Goal: Task Accomplishment & Management: Complete application form

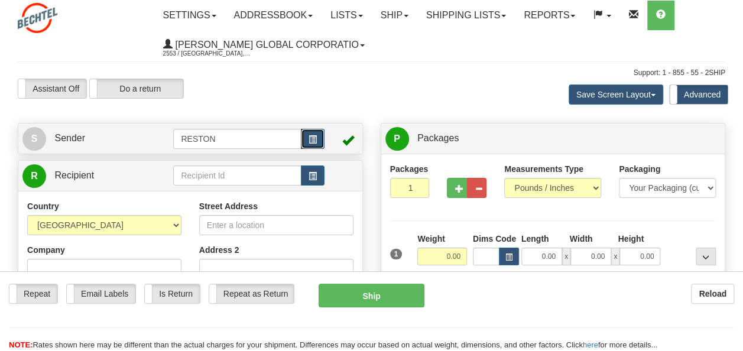
click at [308, 139] on span "button" at bounding box center [312, 140] width 8 height 8
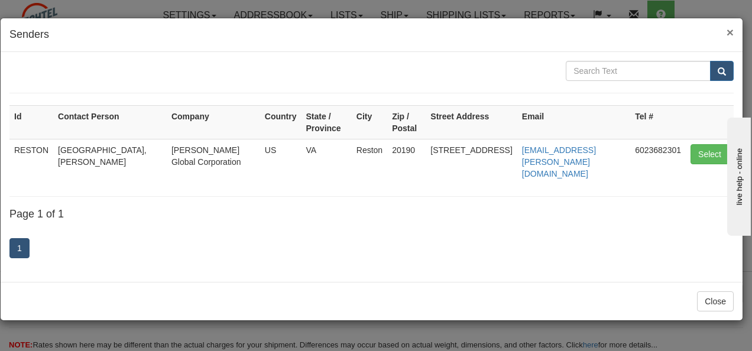
click at [730, 32] on span "×" at bounding box center [729, 32] width 7 height 14
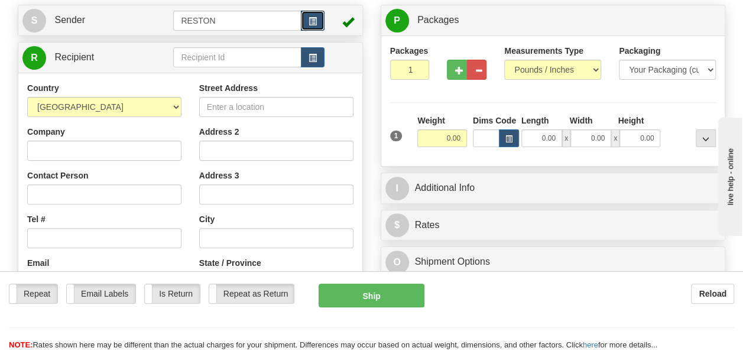
scroll to position [177, 0]
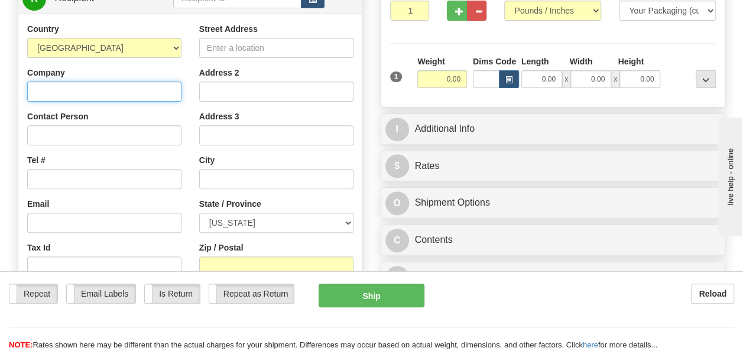
click at [79, 93] on input "Company" at bounding box center [104, 92] width 154 height 20
type input "[PERSON_NAME]"
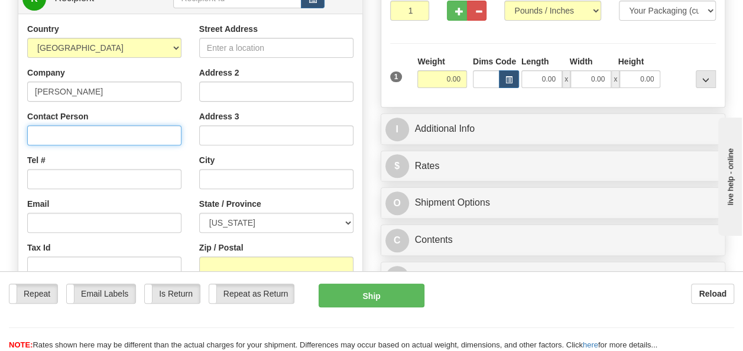
type input "I"
type input "Israel Michael"
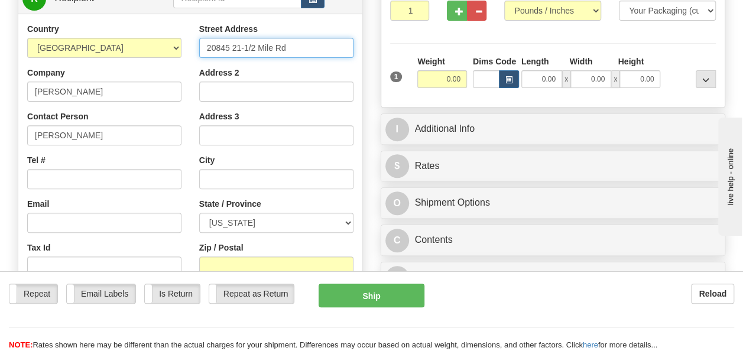
type input "20845 21-1/2 Mile Rd"
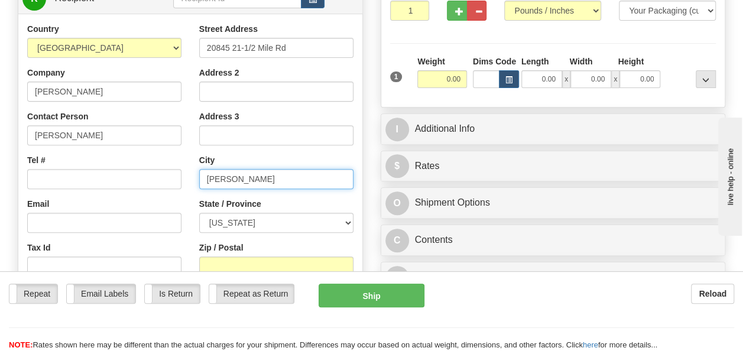
type input "[PERSON_NAME]"
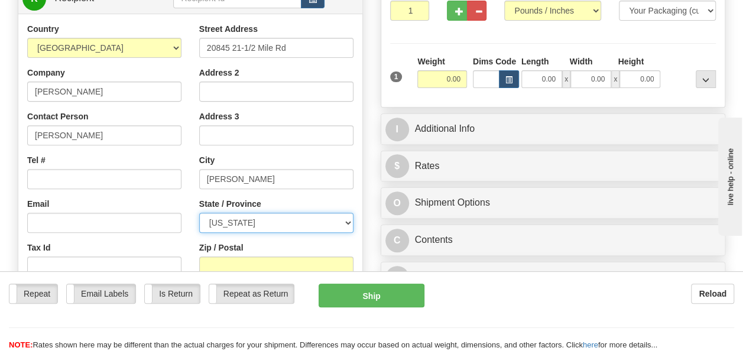
select select "MI"
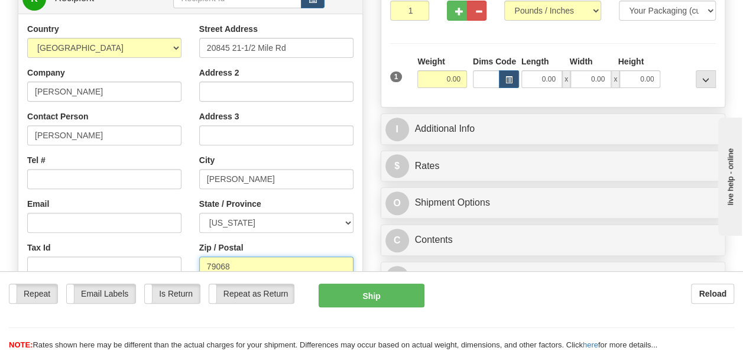
drag, startPoint x: 212, startPoint y: 264, endPoint x: 193, endPoint y: 269, distance: 19.8
click at [193, 269] on div "Street Address 20845 21-1/2 Mile Rd Address 2 Address 3 City Marshall State / P…" at bounding box center [276, 182] width 172 height 318
type input "49068"
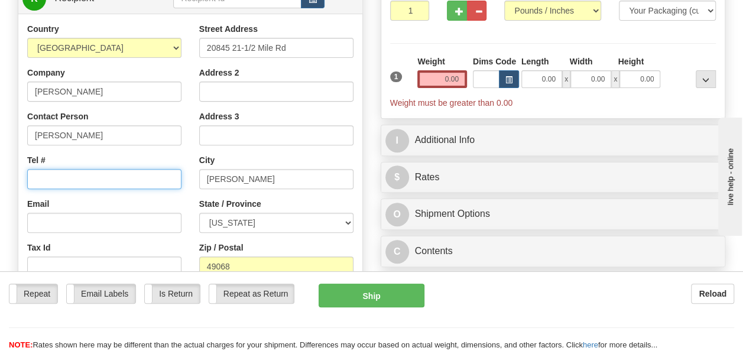
click at [118, 183] on input "Tel #" at bounding box center [104, 179] width 154 height 20
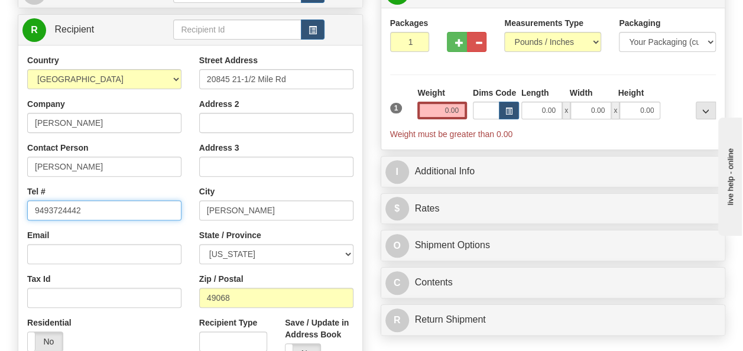
scroll to position [0, 0]
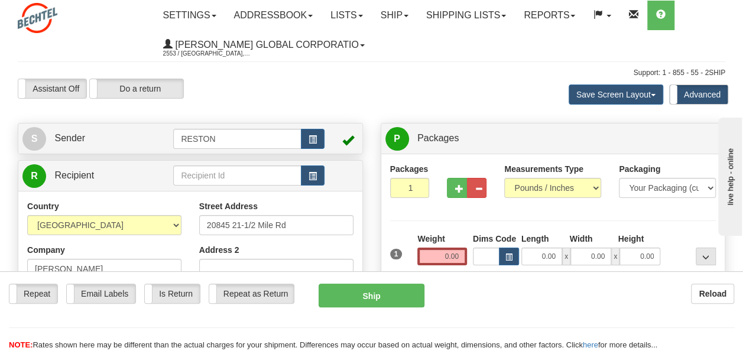
type input "9493724442"
click at [629, 187] on select "Your Packaging (customer supplied) Envelope (carrier supplied) Pack (carrier su…" at bounding box center [667, 188] width 97 height 20
select select "4"
click at [619, 178] on select "Your Packaging (customer supplied) Envelope (carrier supplied) Pack (carrier su…" at bounding box center [667, 188] width 97 height 20
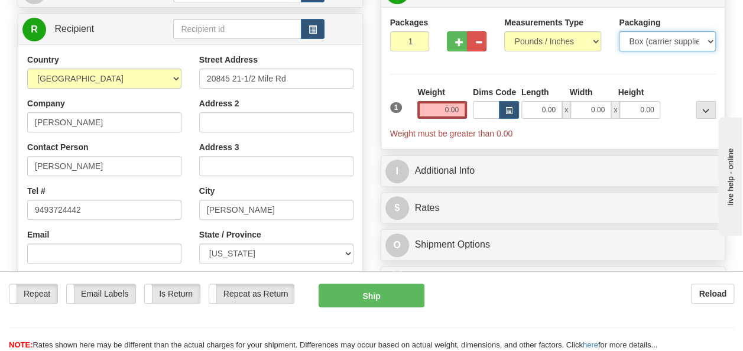
scroll to position [177, 0]
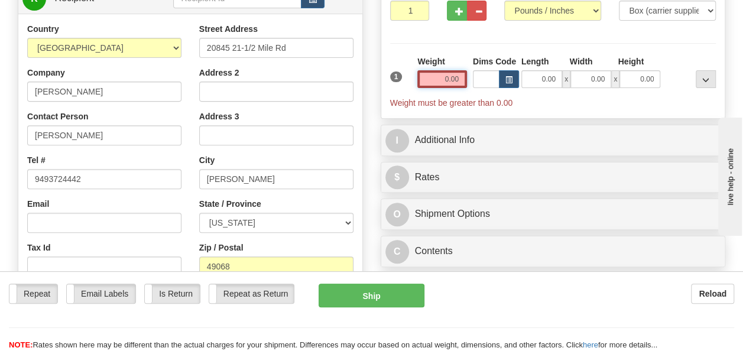
drag, startPoint x: 438, startPoint y: 82, endPoint x: 484, endPoint y: 72, distance: 47.6
click at [484, 72] on div "1 Weight 0.00 Dims Code 0.00" at bounding box center [553, 82] width 332 height 53
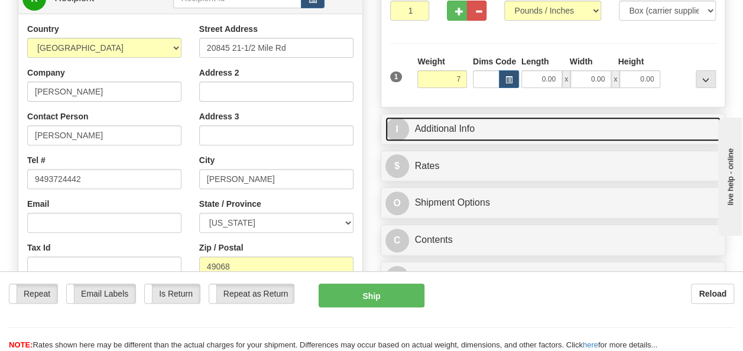
type input "7.00"
click at [462, 124] on link "I Additional Info" at bounding box center [553, 129] width 336 height 24
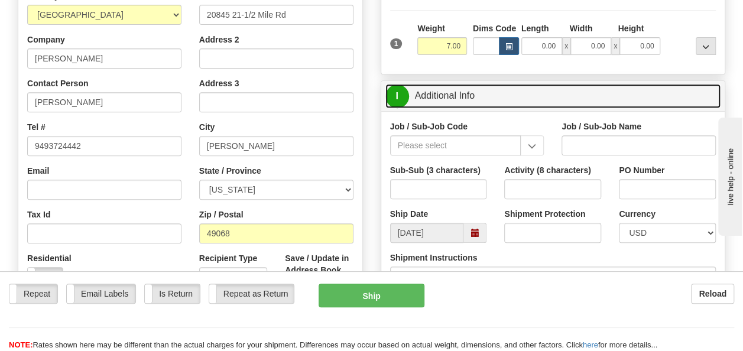
scroll to position [236, 0]
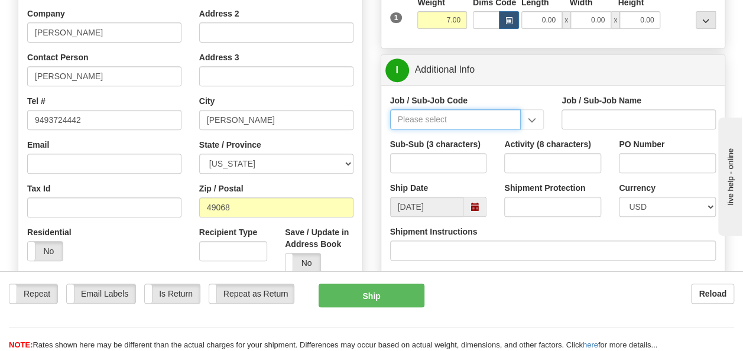
click at [454, 122] on input "Job / Sub-Job Code" at bounding box center [455, 119] width 131 height 20
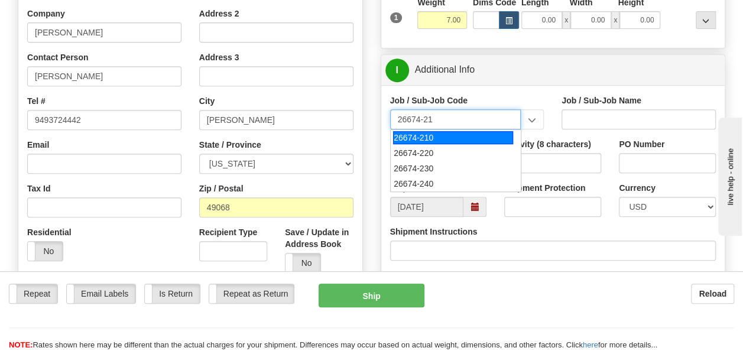
type input "26674-210"
click at [450, 131] on div "26674-210" at bounding box center [453, 137] width 120 height 13
type input "CHARGER SOLAR PROJECT EPC - FIELD NON-MANUAL"
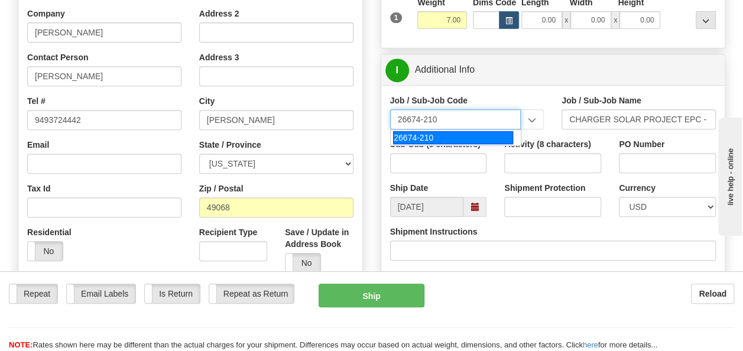
type input "26674-210"
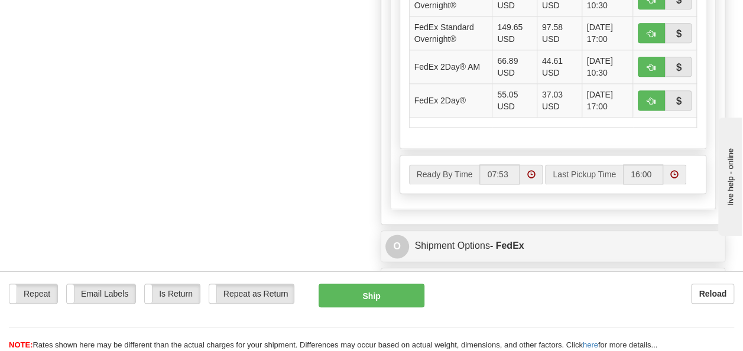
scroll to position [768, 0]
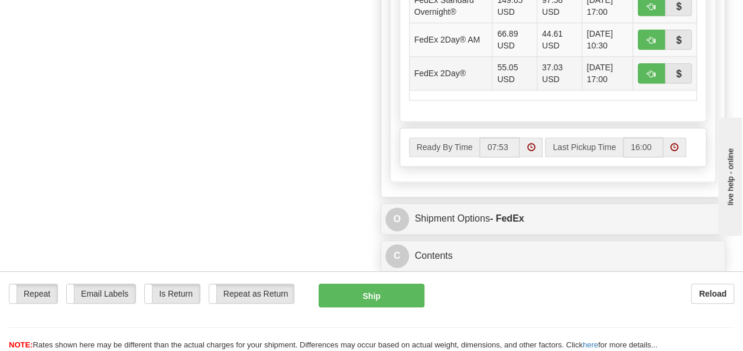
click at [536, 72] on td "37.03 USD" at bounding box center [558, 73] width 45 height 34
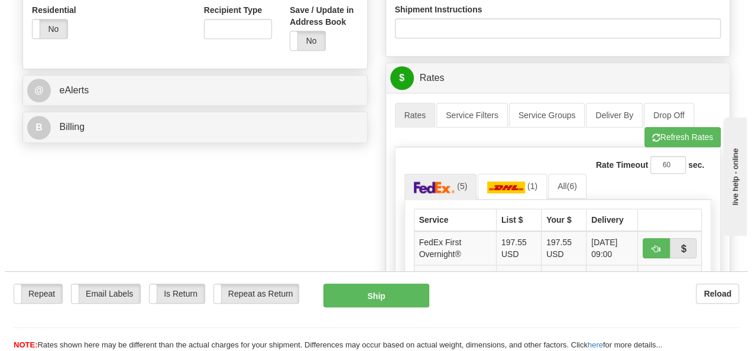
scroll to position [414, 0]
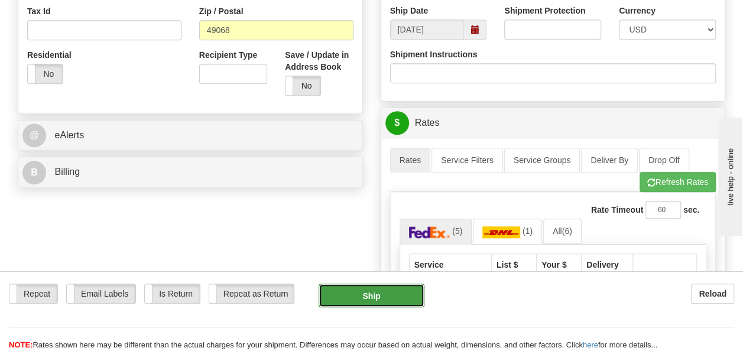
click at [382, 290] on button "Ship" at bounding box center [371, 296] width 106 height 24
type input "03"
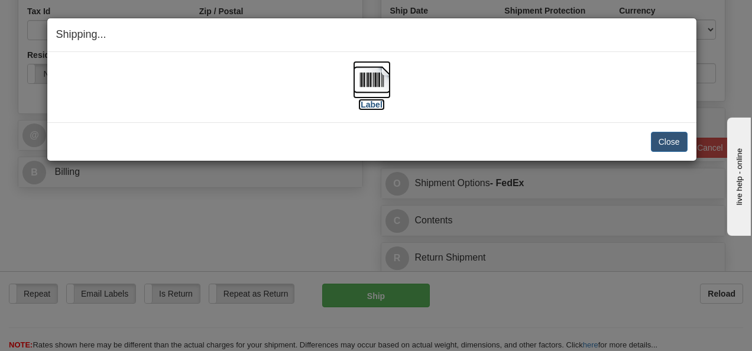
click at [379, 102] on label "[Label]" at bounding box center [371, 105] width 27 height 12
click at [663, 141] on button "Close" at bounding box center [669, 142] width 37 height 20
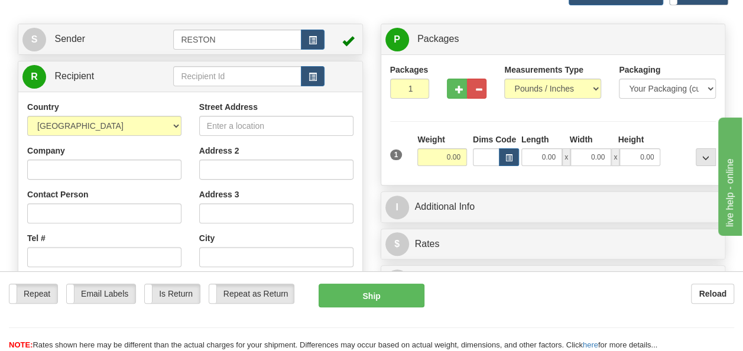
scroll to position [118, 0]
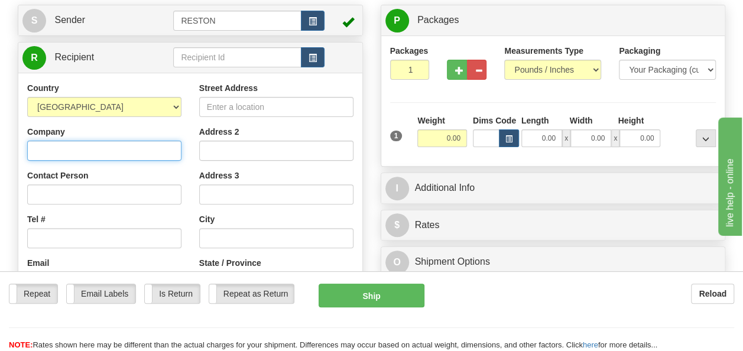
click at [79, 149] on input "Company" at bounding box center [104, 151] width 154 height 20
type input "[PERSON_NAME]"
type input "Israel Michael"
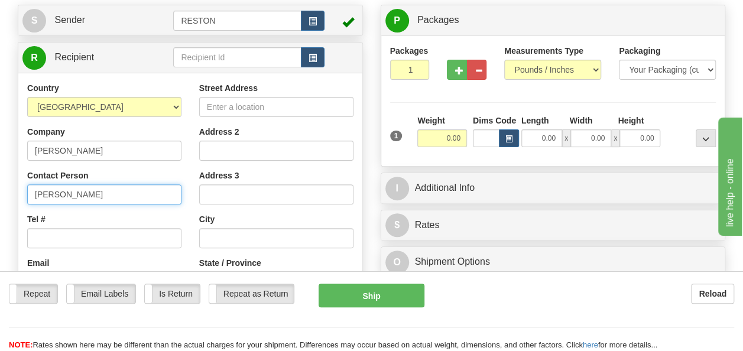
type input "9493724442"
type input "20845 21-1/2 Mile Rd"
type input "49068"
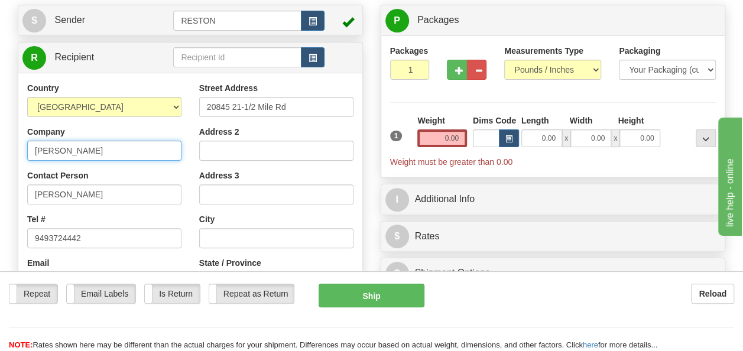
type input "[PERSON_NAME]"
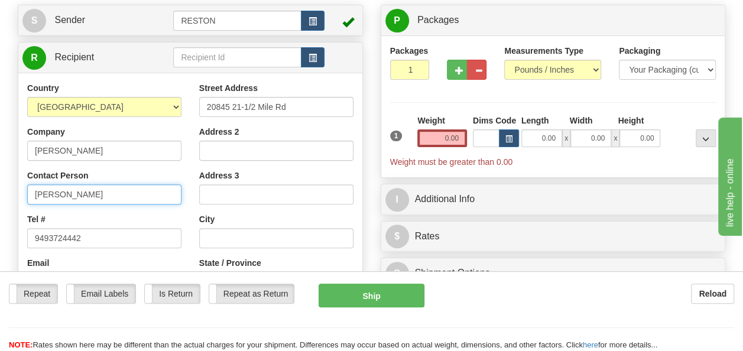
drag, startPoint x: 104, startPoint y: 196, endPoint x: -2, endPoint y: 214, distance: 107.9
click at [0, 214] on html "Training Course Close Toggle navigation Settings Shipping Preferences New Sende…" at bounding box center [371, 57] width 743 height 351
type input "[PERSON_NAME]"
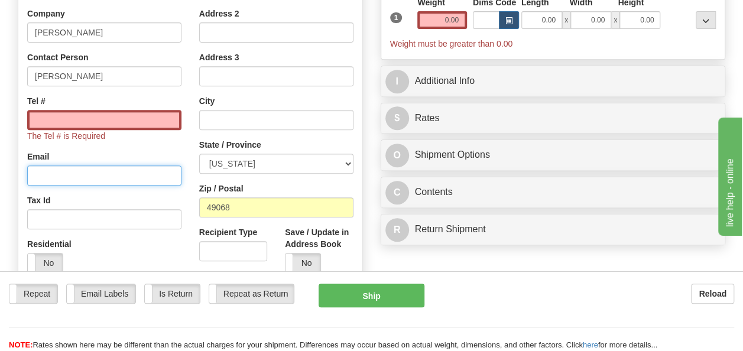
scroll to position [295, 0]
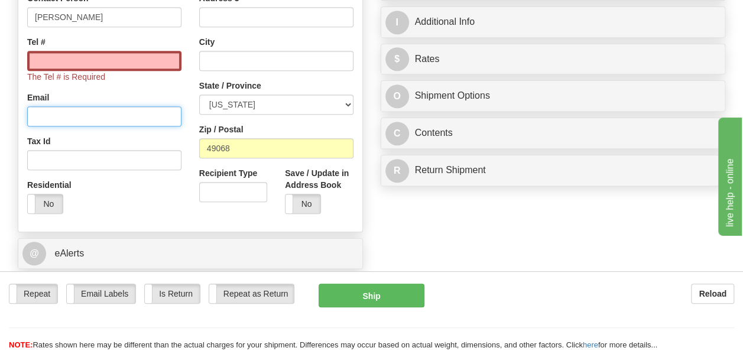
click at [51, 118] on input "Email" at bounding box center [104, 116] width 154 height 20
type input "cduncan@bechtel.com"
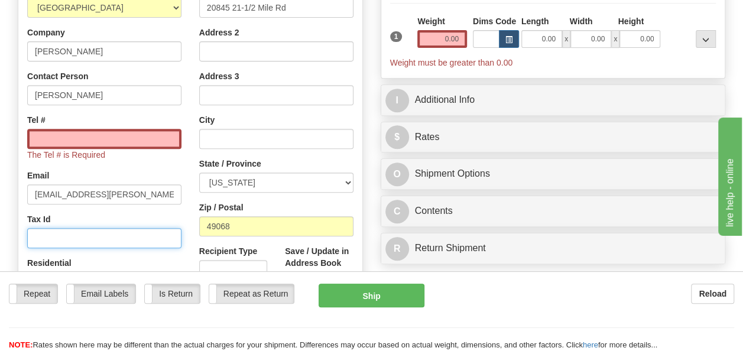
scroll to position [236, 0]
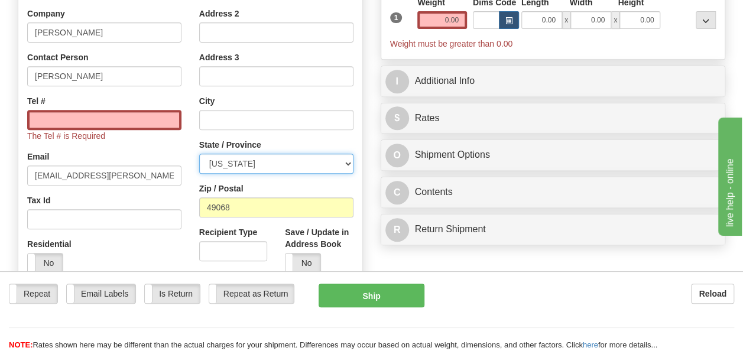
click at [290, 158] on select "ALABAMA ALASKA ARIZONA ARKANSAS Armed Forces America Armed Forces Europe Armed …" at bounding box center [276, 164] width 154 height 20
select select "MI"
click at [199, 154] on select "ALABAMA ALASKA ARIZONA ARKANSAS Armed Forces America Armed Forces Europe Armed …" at bounding box center [276, 164] width 154 height 20
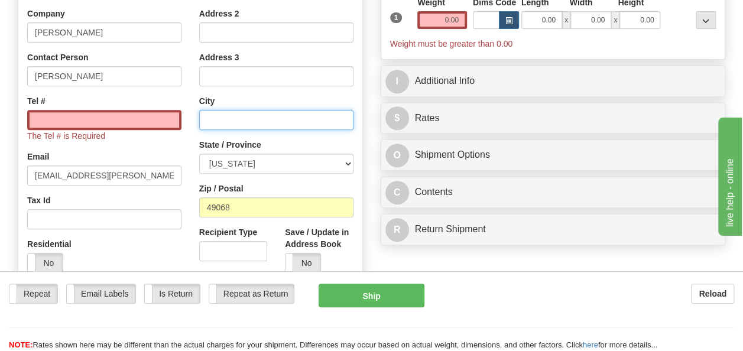
click at [251, 116] on input "text" at bounding box center [276, 120] width 154 height 20
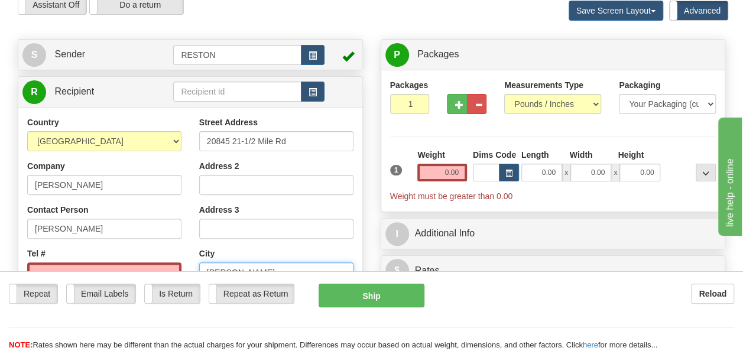
scroll to position [59, 0]
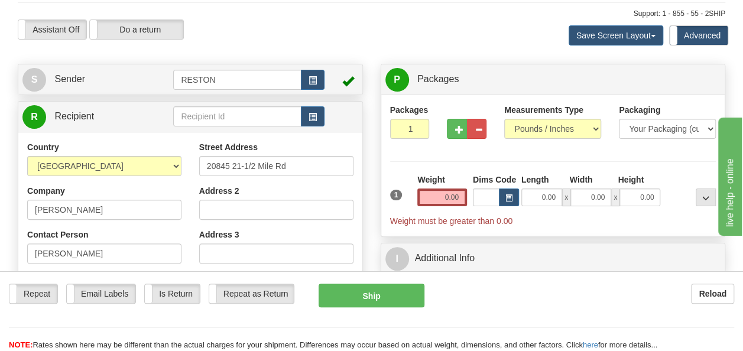
type input "[PERSON_NAME]"
click at [645, 130] on select "Your Packaging (customer supplied) Envelope (carrier supplied) Pack (carrier su…" at bounding box center [667, 129] width 97 height 20
select select "2"
click at [619, 119] on select "Your Packaging (customer supplied) Envelope (carrier supplied) Pack (carrier su…" at bounding box center [667, 129] width 97 height 20
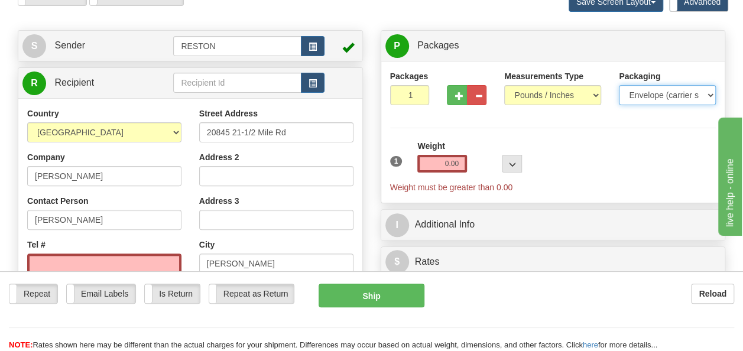
scroll to position [118, 0]
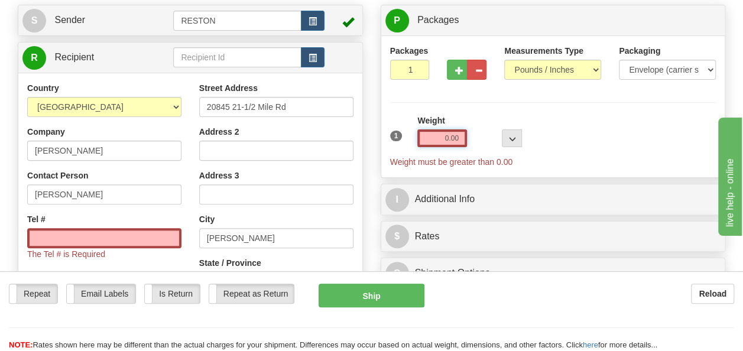
click at [445, 136] on input "0.00" at bounding box center [442, 138] width 50 height 18
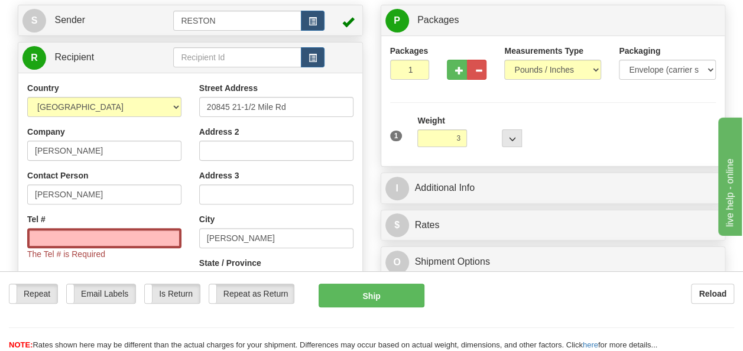
type input "3.00"
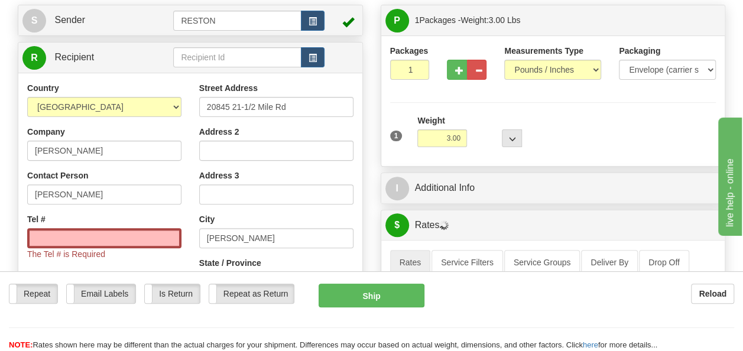
click at [593, 130] on div "1 Weight 3.00 Dims Code 0 x" at bounding box center [553, 136] width 332 height 42
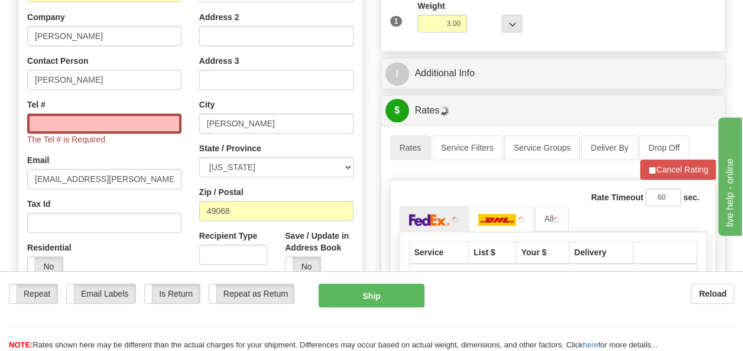
scroll to position [236, 0]
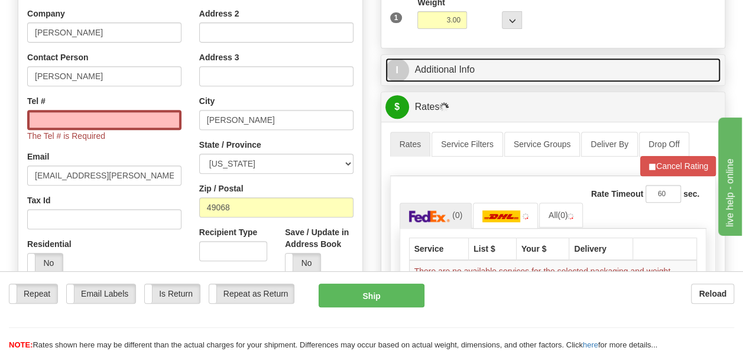
click at [454, 67] on link "I Additional Info" at bounding box center [553, 70] width 336 height 24
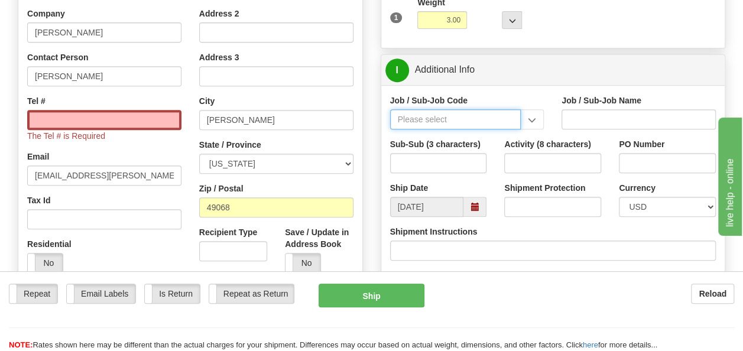
click at [427, 117] on input "Job / Sub-Job Code" at bounding box center [455, 119] width 131 height 20
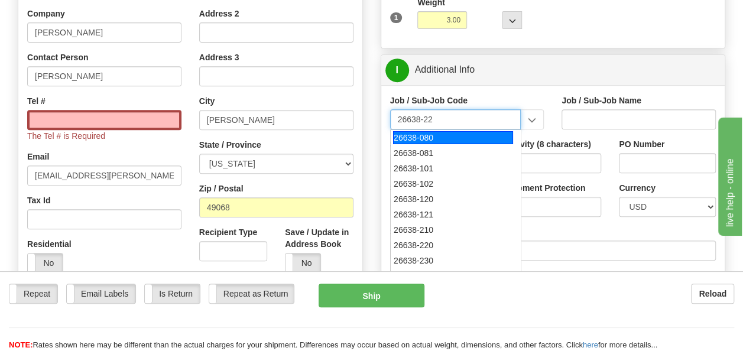
type input "26638-220"
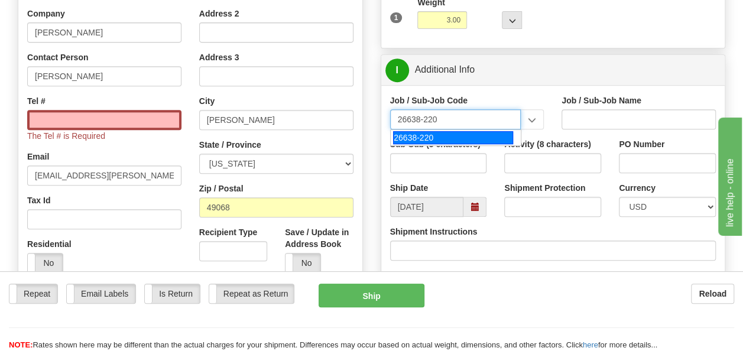
click at [437, 135] on div "26638-220" at bounding box center [453, 137] width 120 height 13
type input "SUNFISH 2 SOLAR PROJECT - MANUAL LABOR"
type input "26638-220"
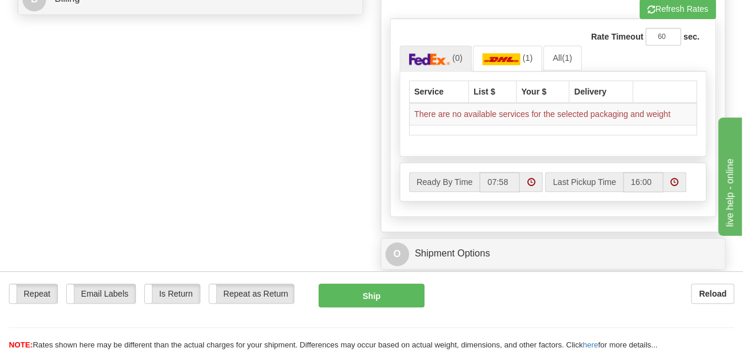
scroll to position [473, 0]
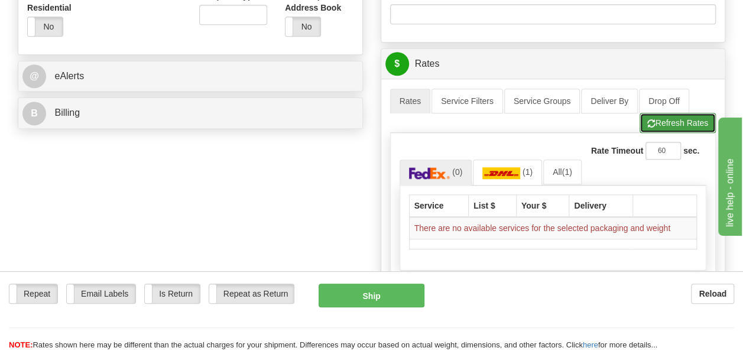
click at [660, 119] on button "Refresh Rates" at bounding box center [677, 123] width 76 height 20
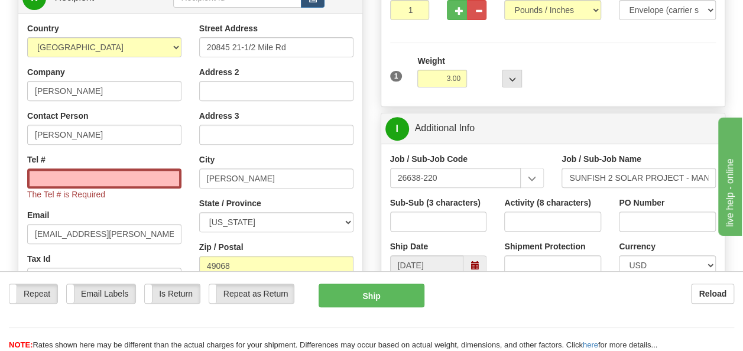
scroll to position [177, 0]
click at [87, 180] on input "Tel #" at bounding box center [104, 179] width 154 height 20
click at [42, 182] on input "Tel #" at bounding box center [104, 179] width 154 height 20
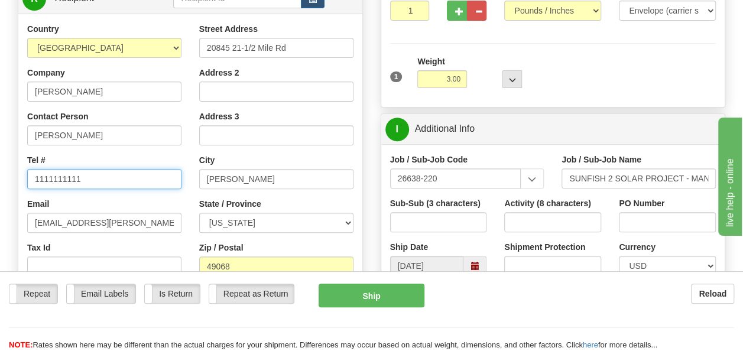
type input "1111111111"
click at [613, 77] on div "1 Weight 3.00 Dims Code 0 x" at bounding box center [553, 77] width 332 height 42
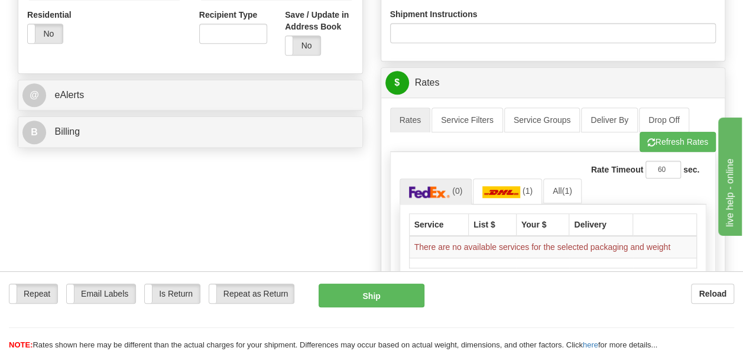
scroll to position [473, 0]
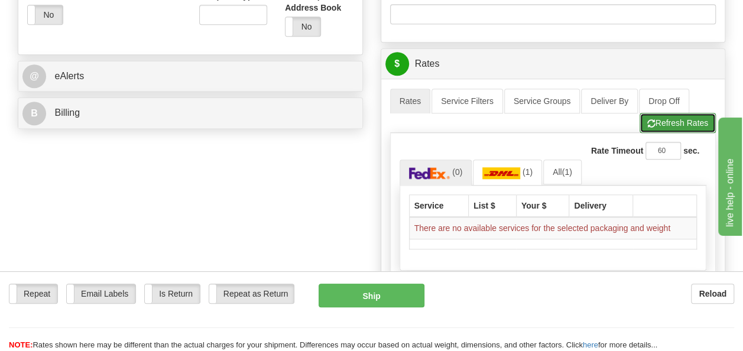
click at [657, 116] on button "Refresh Rates" at bounding box center [677, 123] width 76 height 20
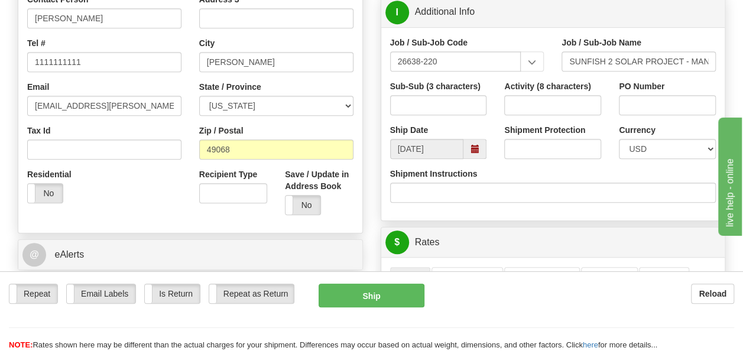
scroll to position [118, 0]
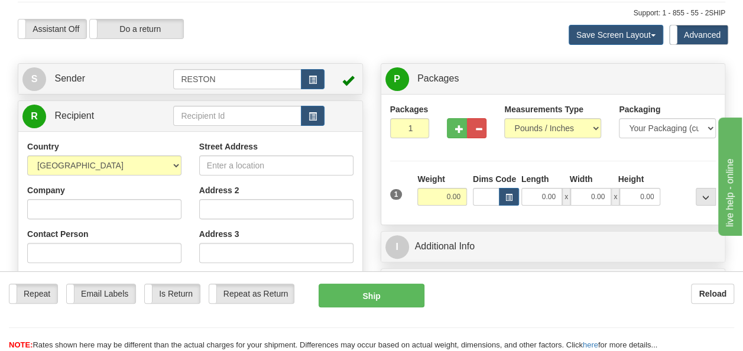
scroll to position [118, 0]
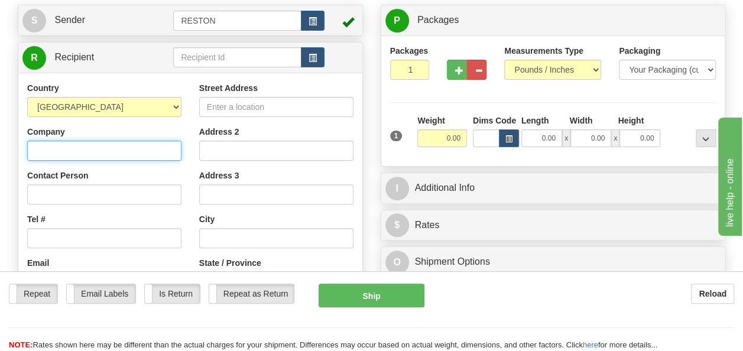
click at [117, 148] on input "Company" at bounding box center [104, 151] width 154 height 20
type input "[PERSON_NAME]"
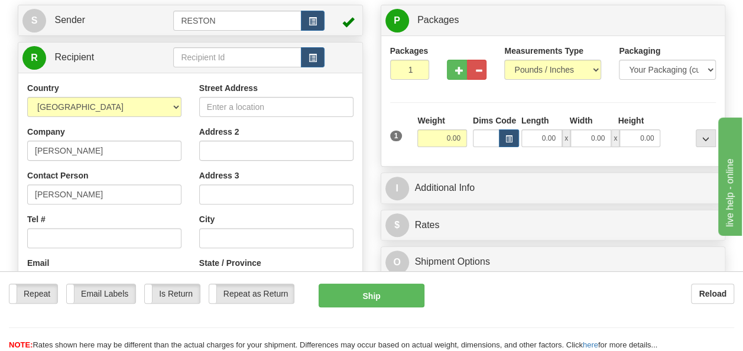
type input "1111111111"
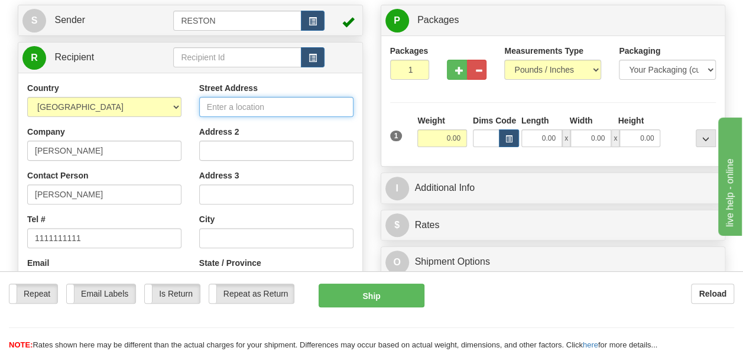
type input "20845 21-1/2 Mile Rd"
type input "49068"
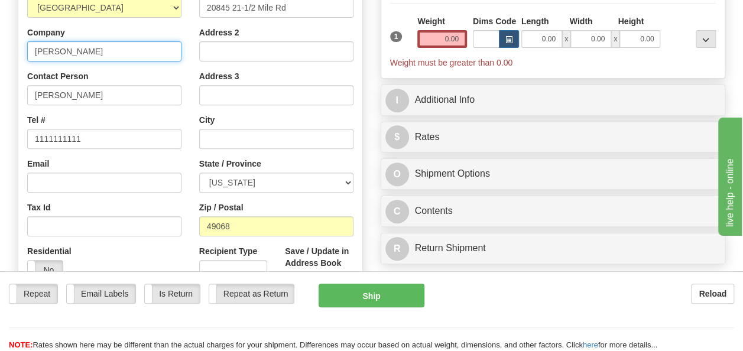
scroll to position [236, 0]
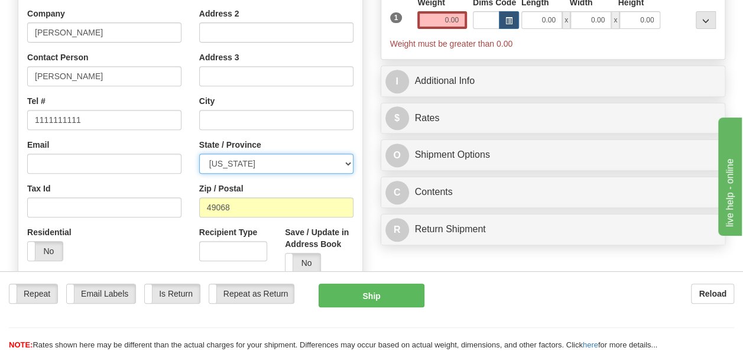
click at [233, 156] on select "ALABAMA ALASKA ARIZONA ARKANSAS Armed Forces America Armed Forces Europe Armed …" at bounding box center [276, 164] width 154 height 20
select select "MI"
click at [199, 154] on select "ALABAMA ALASKA ARIZONA ARKANSAS Armed Forces America Armed Forces Europe Armed …" at bounding box center [276, 164] width 154 height 20
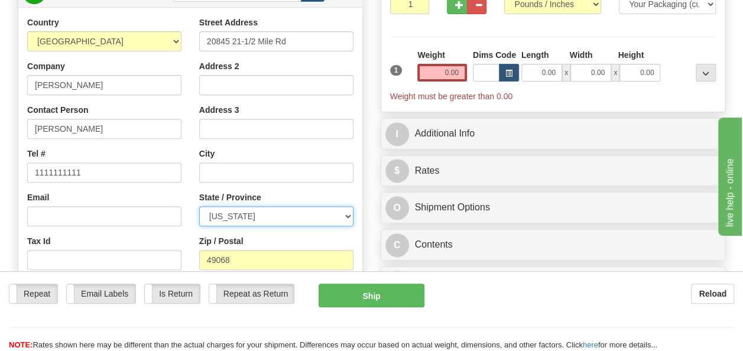
scroll to position [118, 0]
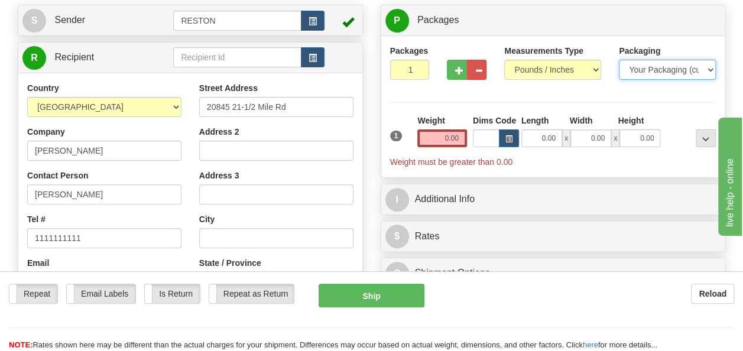
click at [631, 69] on select "Your Packaging (customer supplied) Envelope (carrier supplied) Pack (carrier su…" at bounding box center [667, 70] width 97 height 20
select select "2"
click at [619, 60] on select "Your Packaging (customer supplied) Envelope (carrier supplied) Pack (carrier su…" at bounding box center [667, 70] width 97 height 20
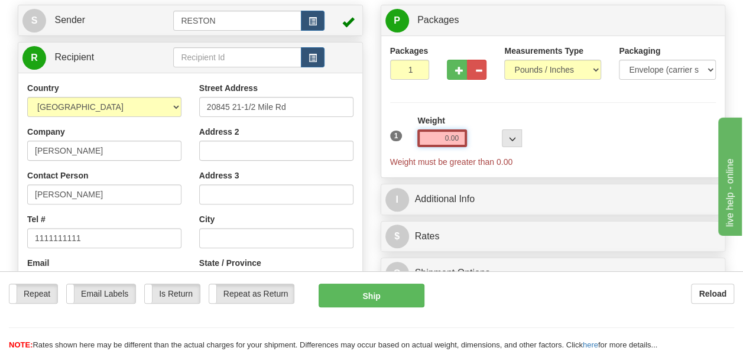
drag, startPoint x: 443, startPoint y: 138, endPoint x: 479, endPoint y: 135, distance: 36.2
click at [479, 135] on div "1 Weight 0.00 Dims Code 0 x" at bounding box center [553, 141] width 332 height 53
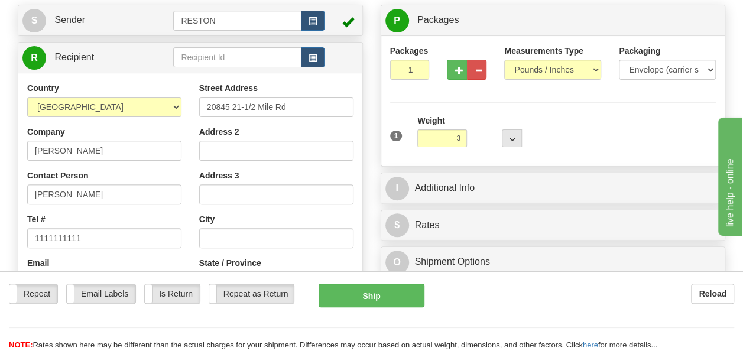
type input "3.00"
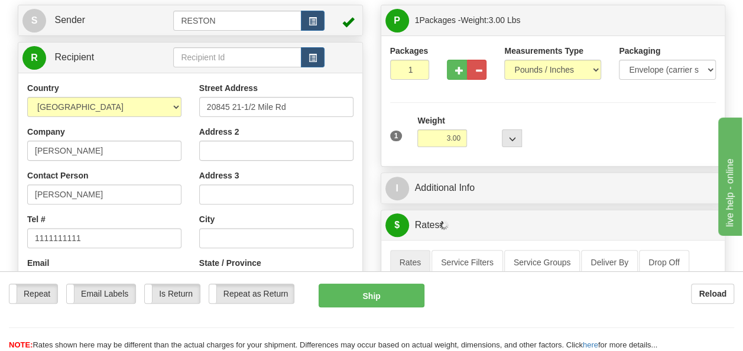
click at [585, 115] on div "1 Weight 3.00 Dims Code 0 x" at bounding box center [553, 136] width 332 height 42
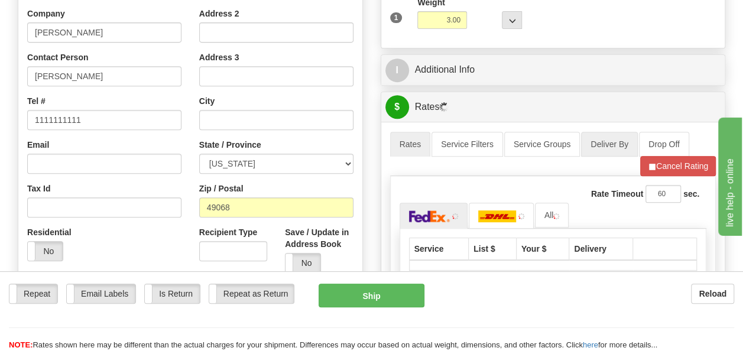
scroll to position [295, 0]
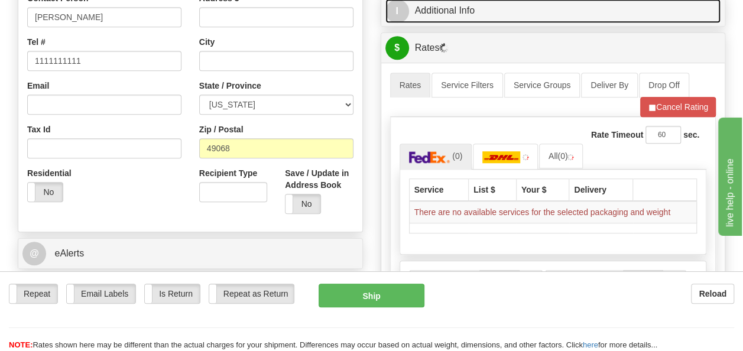
click at [437, 15] on link "I Additional Info" at bounding box center [553, 11] width 336 height 24
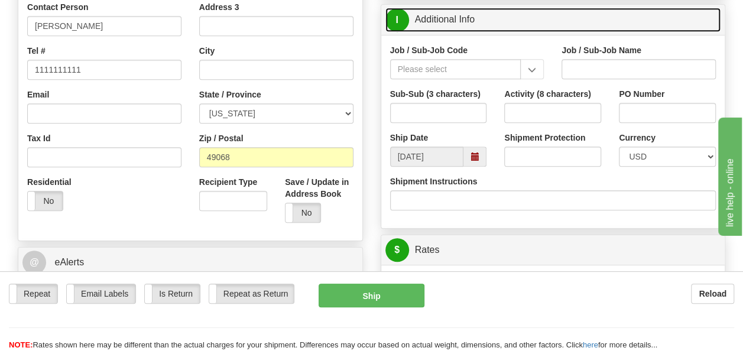
scroll to position [236, 0]
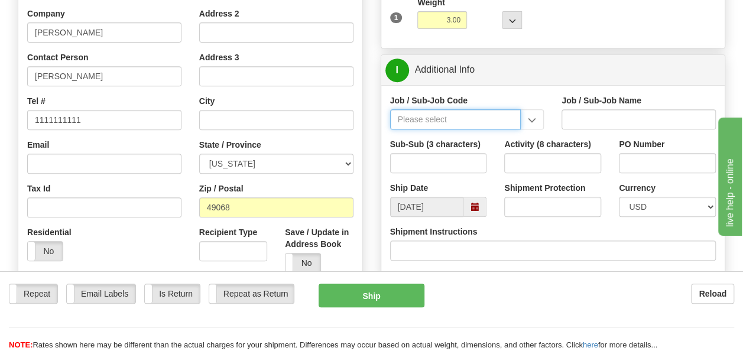
click at [464, 118] on input "Job / Sub-Job Code" at bounding box center [455, 119] width 131 height 20
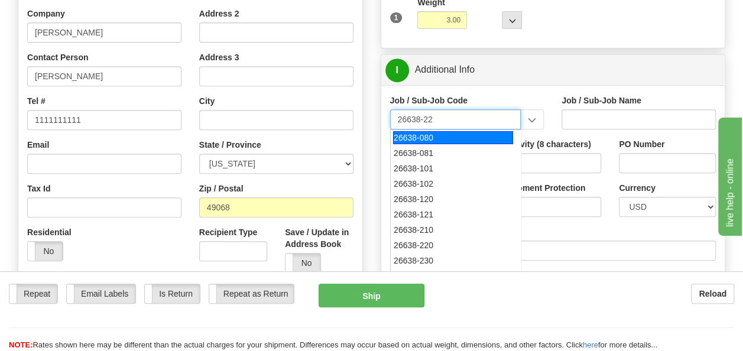
type input "26638-220"
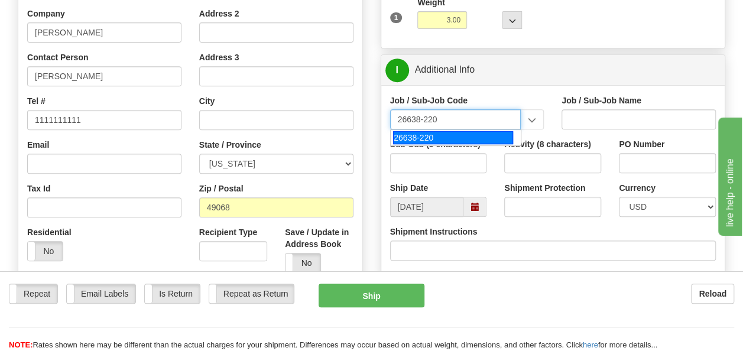
click at [457, 134] on div "26638-220" at bounding box center [453, 137] width 120 height 13
type input "SUNFISH 2 SOLAR PROJECT - MANUAL LABOR"
type input "26638-220"
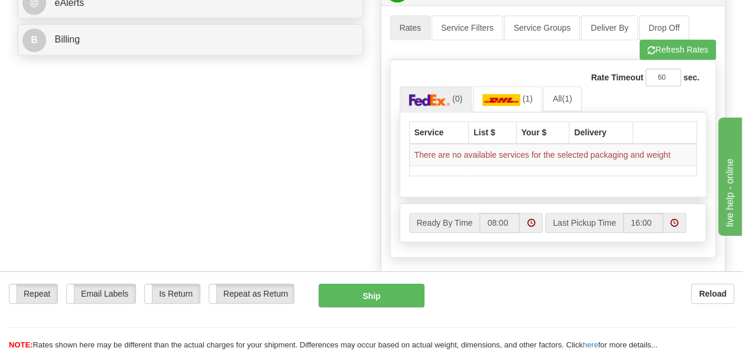
scroll to position [591, 0]
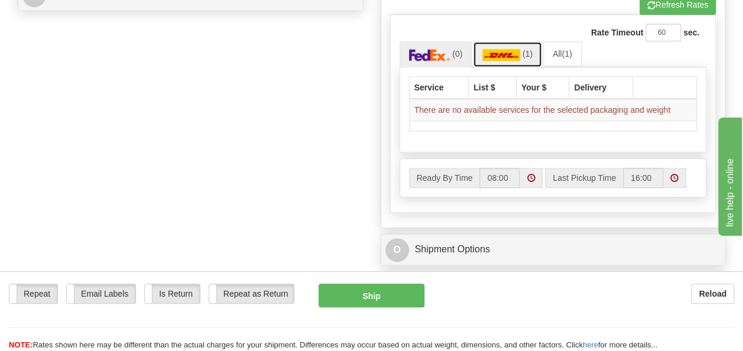
click at [497, 52] on img at bounding box center [501, 55] width 38 height 12
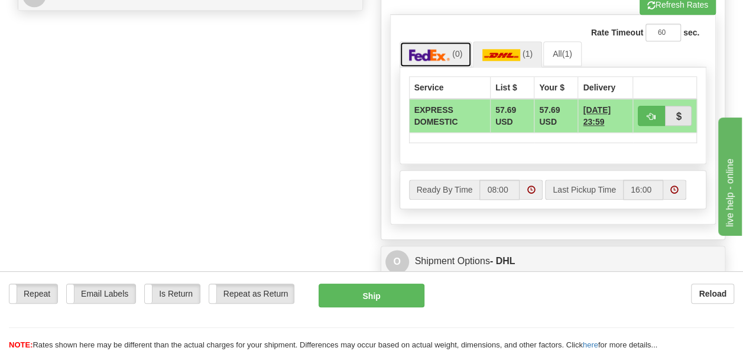
click at [430, 54] on img at bounding box center [429, 55] width 41 height 12
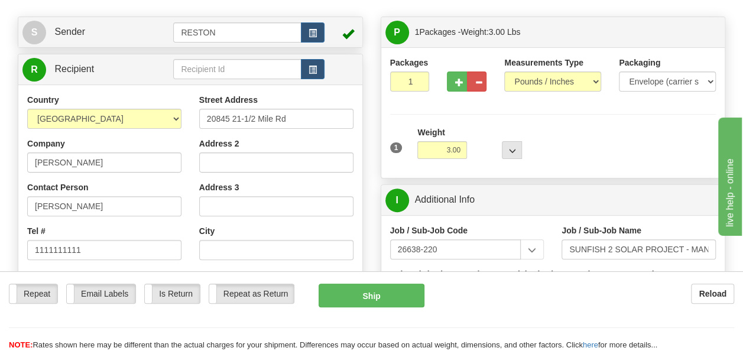
scroll to position [118, 0]
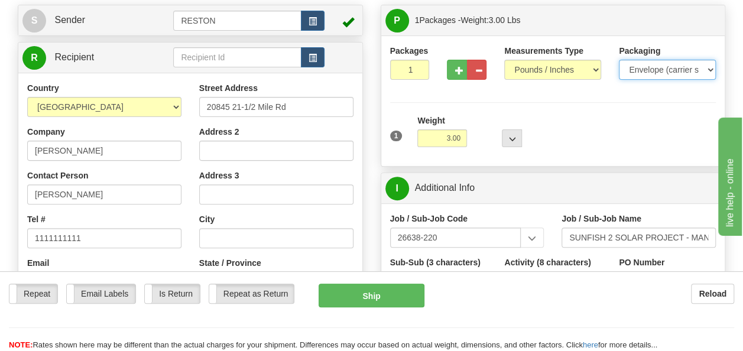
click at [655, 73] on select "Your Packaging (customer supplied) Envelope (carrier supplied) Pack (carrier su…" at bounding box center [667, 70] width 97 height 20
click at [619, 60] on select "Your Packaging (customer supplied) Envelope (carrier supplied) Pack (carrier su…" at bounding box center [667, 70] width 97 height 20
click at [559, 66] on select "Pounds / Inches Kilograms / Centimeters" at bounding box center [552, 70] width 97 height 20
click at [504, 60] on select "Pounds / Inches Kilograms / Centimeters" at bounding box center [552, 70] width 97 height 20
click at [605, 121] on div "1 Weight 3.00 Dims Code 0 x" at bounding box center [553, 136] width 332 height 42
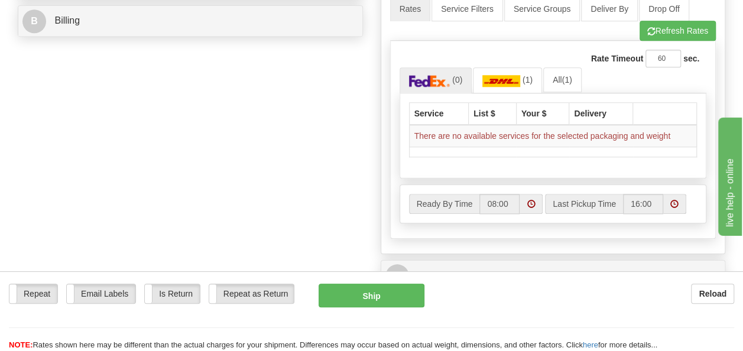
scroll to position [473, 0]
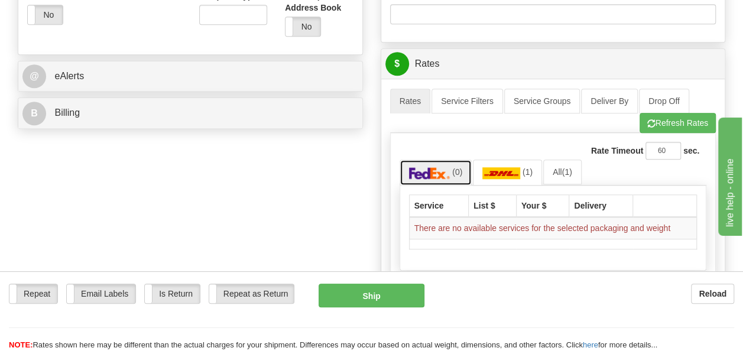
click at [441, 176] on link "(0)" at bounding box center [435, 172] width 73 height 25
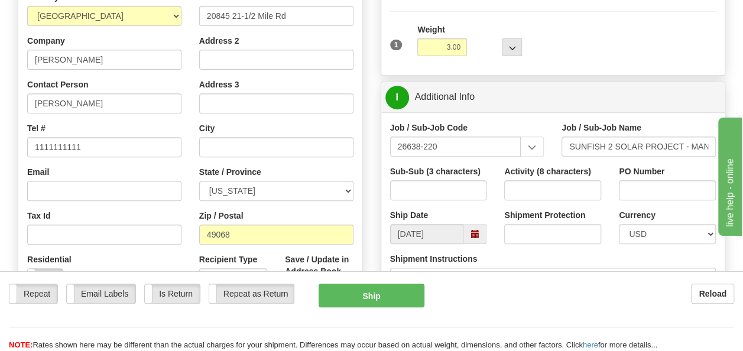
scroll to position [236, 0]
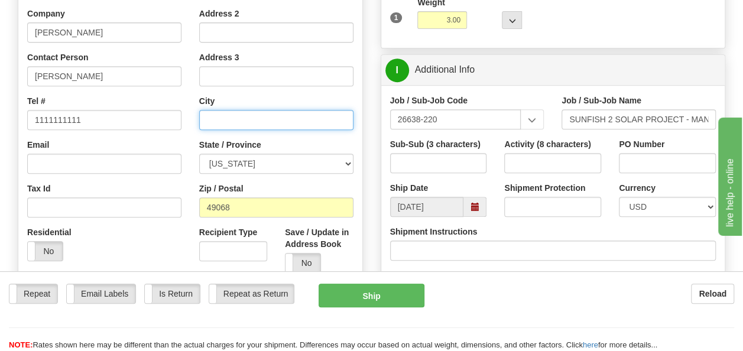
click at [254, 119] on input "text" at bounding box center [276, 120] width 154 height 20
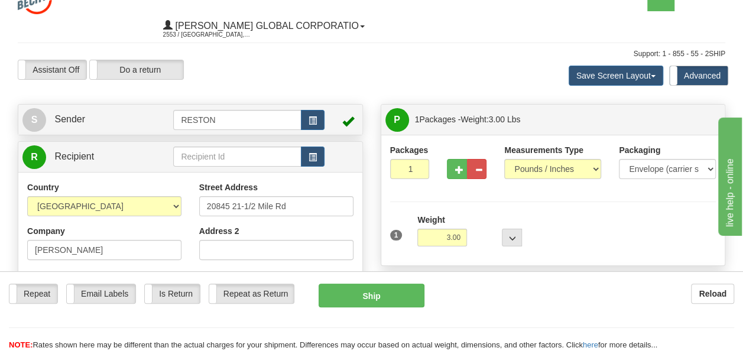
scroll to position [0, 0]
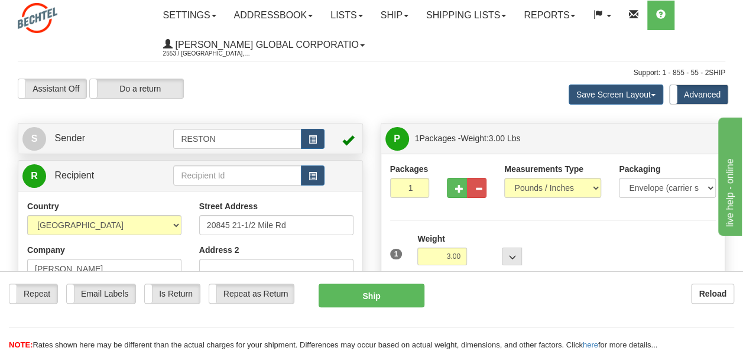
type input "[PERSON_NAME]"
click at [636, 186] on select "Your Packaging (customer supplied) Envelope (carrier supplied) Pack (carrier su…" at bounding box center [667, 188] width 97 height 20
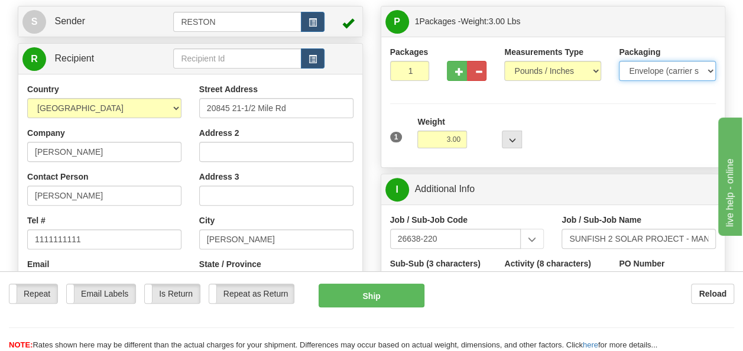
scroll to position [118, 0]
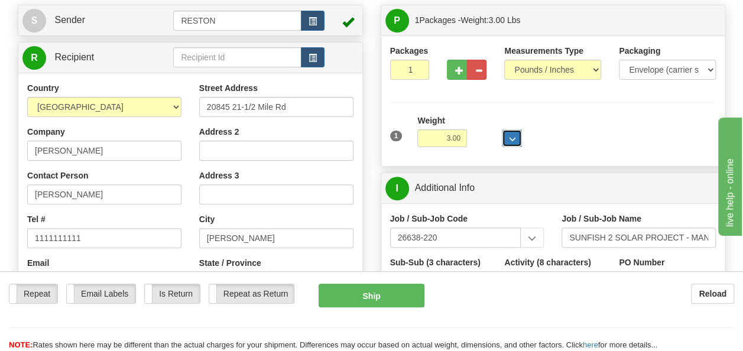
click at [509, 138] on span "..." at bounding box center [511, 139] width 7 height 6
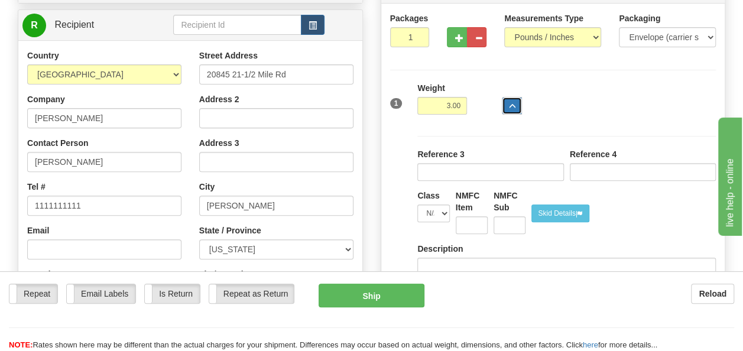
scroll to position [177, 0]
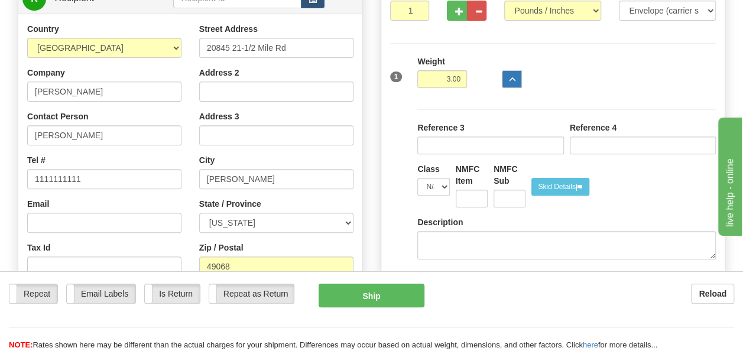
click at [502, 79] on div at bounding box center [498, 72] width 56 height 32
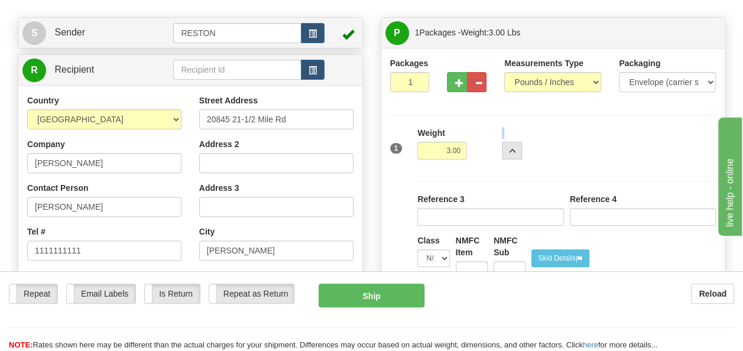
scroll to position [59, 0]
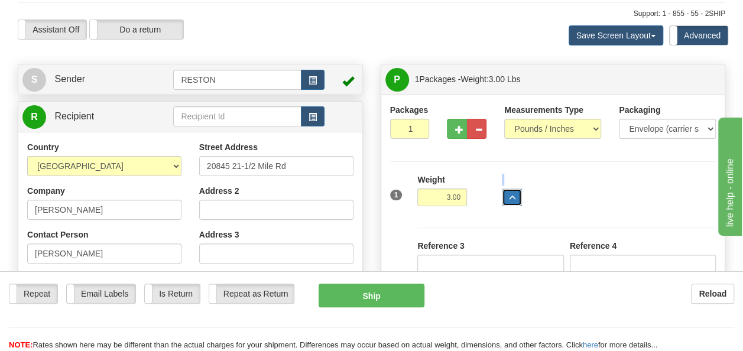
click at [515, 193] on button "..." at bounding box center [512, 197] width 20 height 18
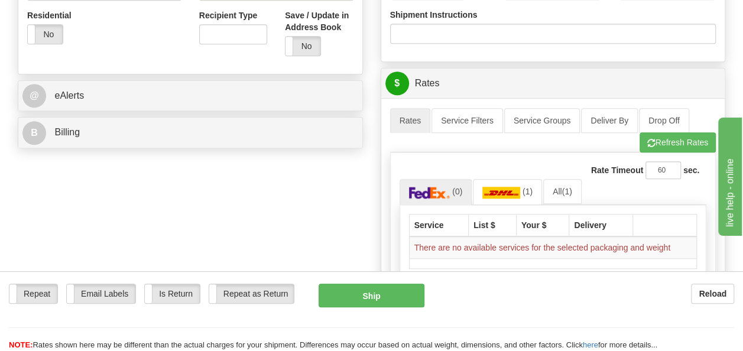
scroll to position [473, 0]
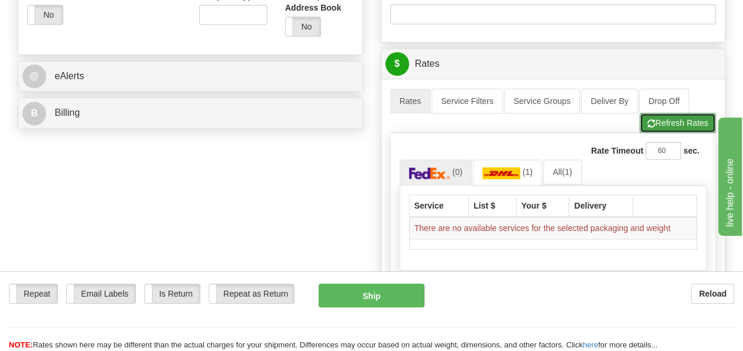
click at [679, 123] on button "Refresh Rates" at bounding box center [677, 123] width 76 height 20
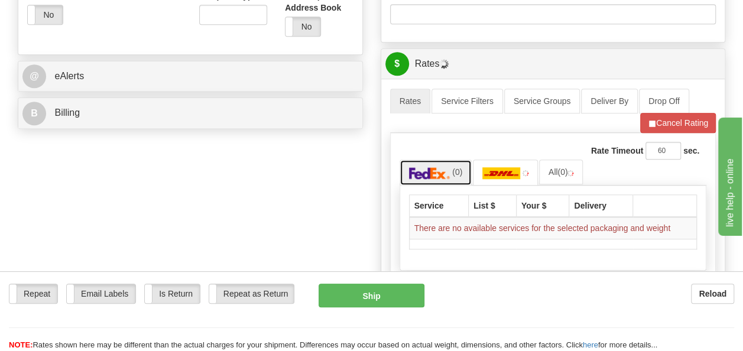
click at [452, 168] on span "(0)" at bounding box center [457, 171] width 10 height 9
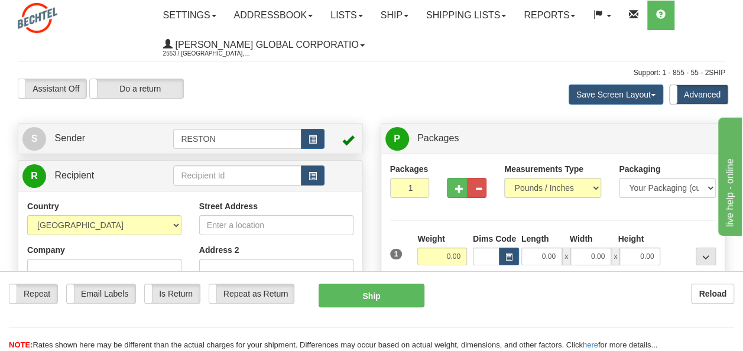
scroll to position [59, 0]
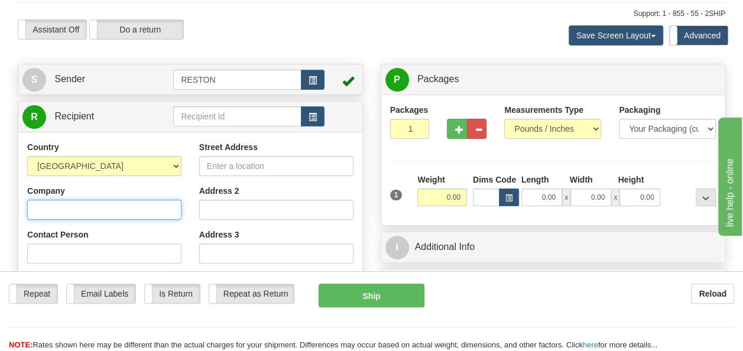
click at [116, 204] on input "Company" at bounding box center [104, 210] width 154 height 20
type input "[PERSON_NAME]"
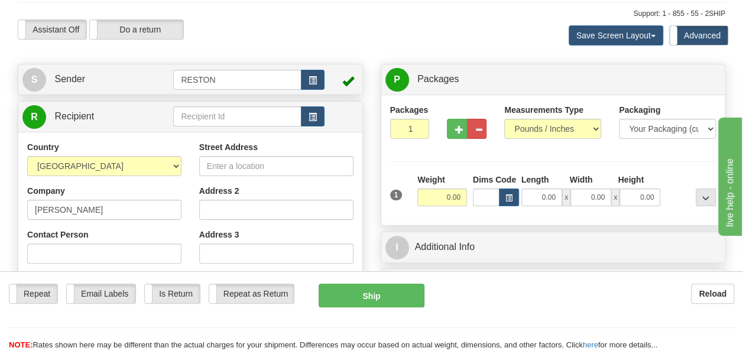
type input "[PERSON_NAME]"
type input "1111111111"
type input "20845 21-1/2 Mile Rd"
type input "49068"
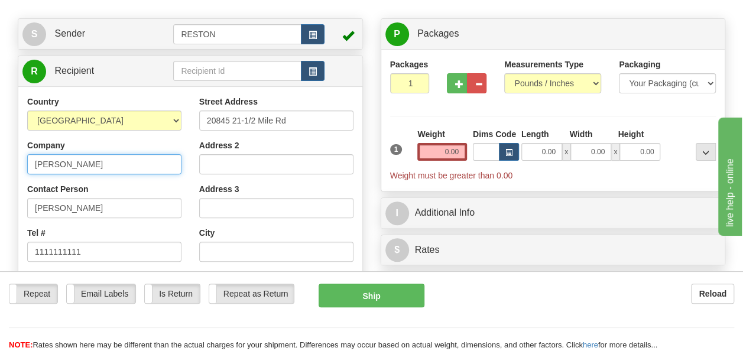
scroll to position [177, 0]
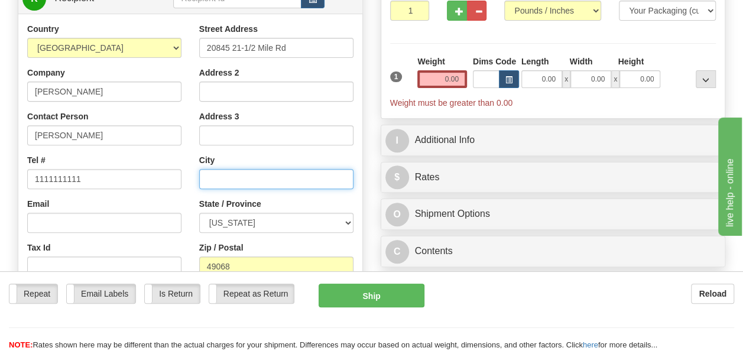
drag, startPoint x: 240, startPoint y: 181, endPoint x: 233, endPoint y: 177, distance: 8.2
click at [238, 181] on input "text" at bounding box center [276, 179] width 154 height 20
type input "[PERSON_NAME]"
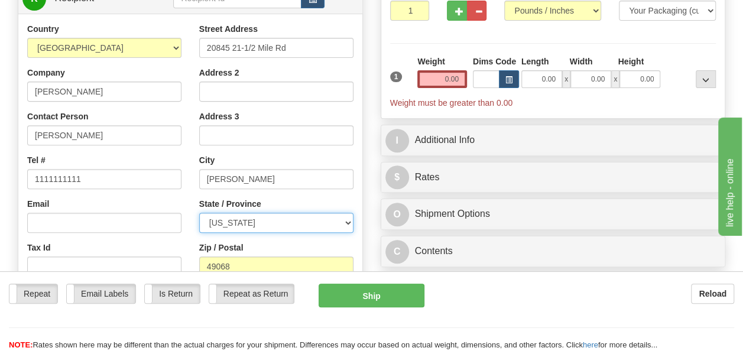
select select "MI"
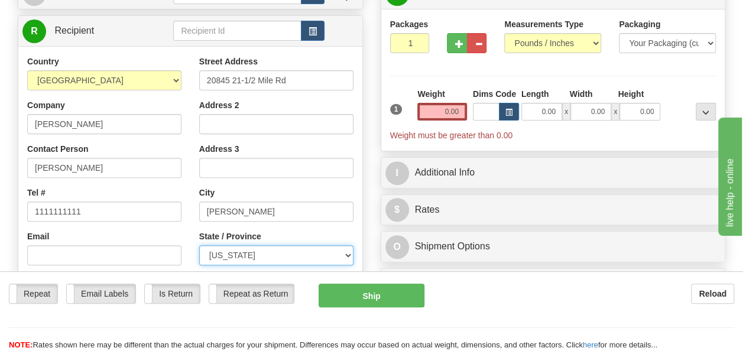
scroll to position [118, 0]
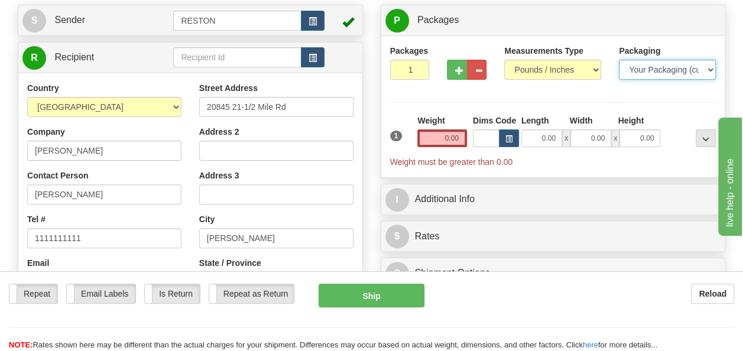
click at [649, 78] on select "Your Packaging (customer supplied) Envelope (carrier supplied) Pack (carrier su…" at bounding box center [667, 70] width 97 height 20
select select "3"
click at [619, 60] on select "Your Packaging (customer supplied) Envelope (carrier supplied) Pack (carrier su…" at bounding box center [667, 70] width 97 height 20
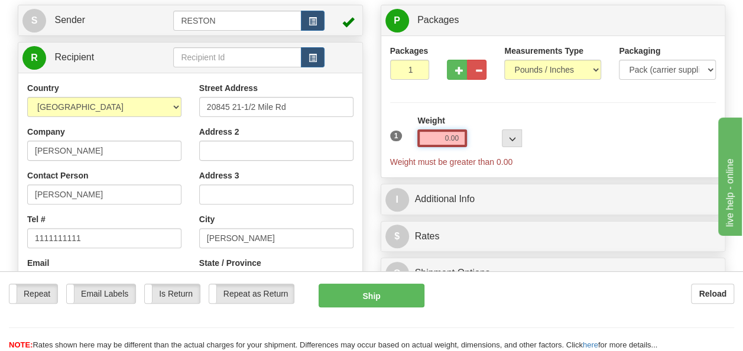
drag, startPoint x: 447, startPoint y: 140, endPoint x: 440, endPoint y: 137, distance: 7.7
click at [440, 137] on input "0.00" at bounding box center [442, 138] width 50 height 18
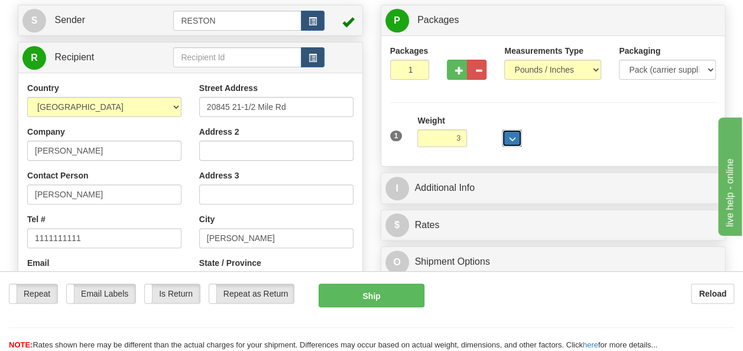
type input "3.00"
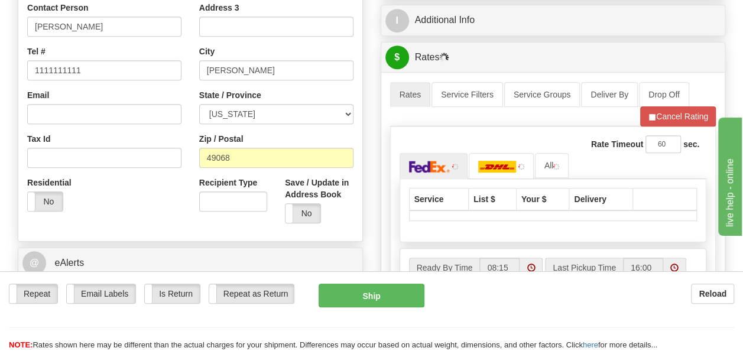
scroll to position [295, 0]
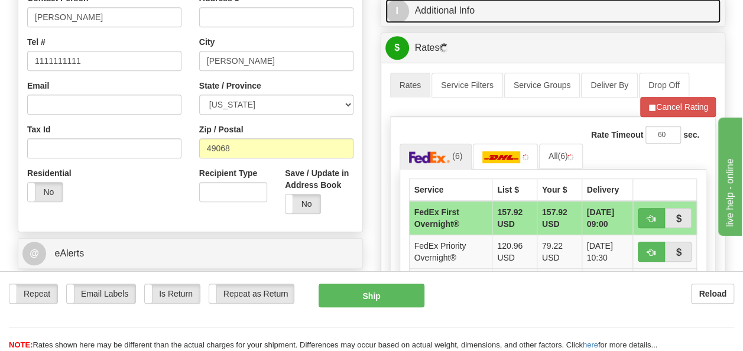
click at [402, 13] on span "I" at bounding box center [397, 11] width 24 height 24
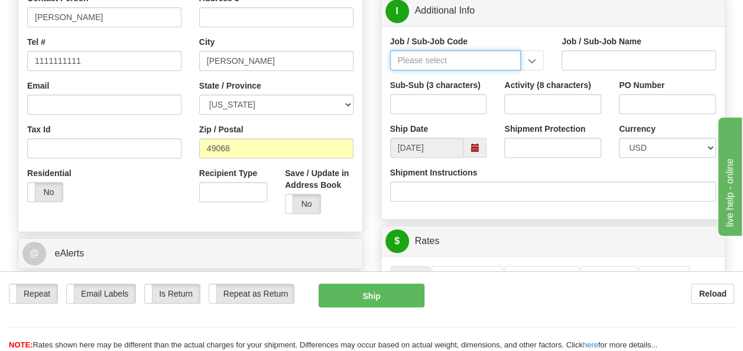
click at [431, 60] on input "Job / Sub-Job Code" at bounding box center [455, 60] width 131 height 20
type input "26683-220"
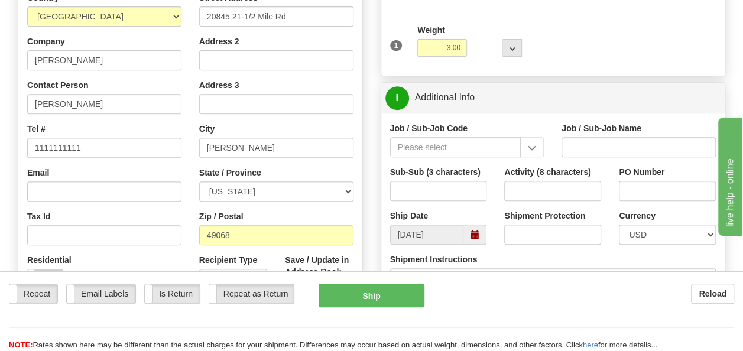
scroll to position [177, 0]
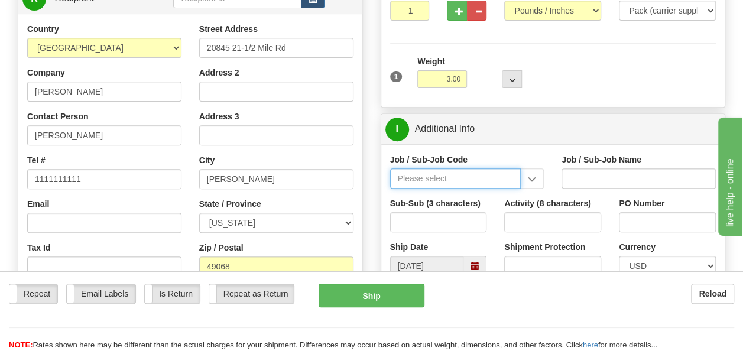
click at [440, 168] on input "Job / Sub-Job Code" at bounding box center [455, 178] width 131 height 20
type input "26638-220"
click at [443, 193] on div "26638-220" at bounding box center [453, 196] width 120 height 13
type input "SUNFISH 2 SOLAR PROJECT - MANUAL LABOR"
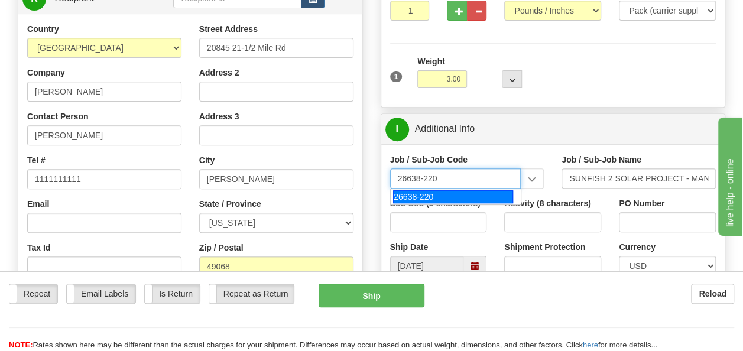
type input "26638-220"
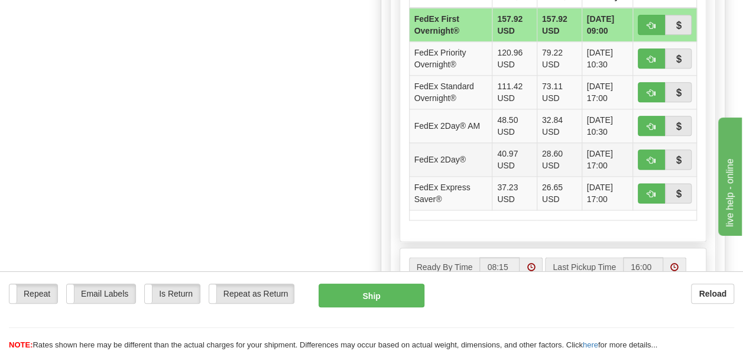
scroll to position [709, 0]
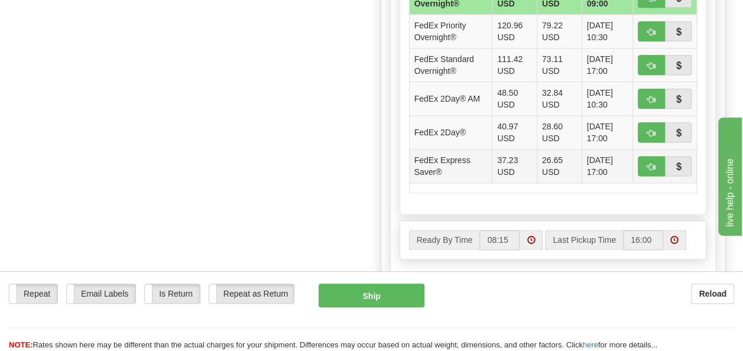
click at [509, 166] on td "37.23 USD" at bounding box center [514, 166] width 45 height 34
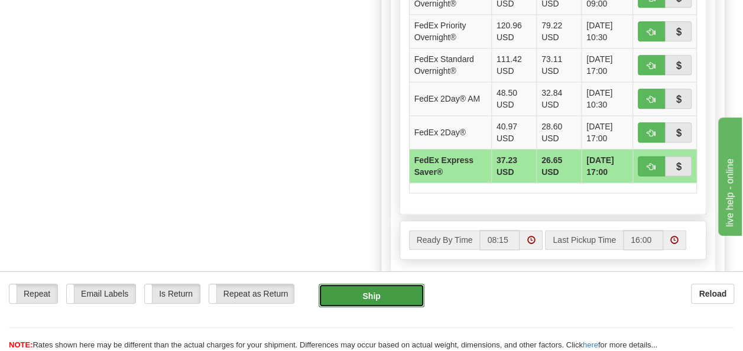
click at [357, 295] on button "Ship" at bounding box center [371, 296] width 106 height 24
type input "20"
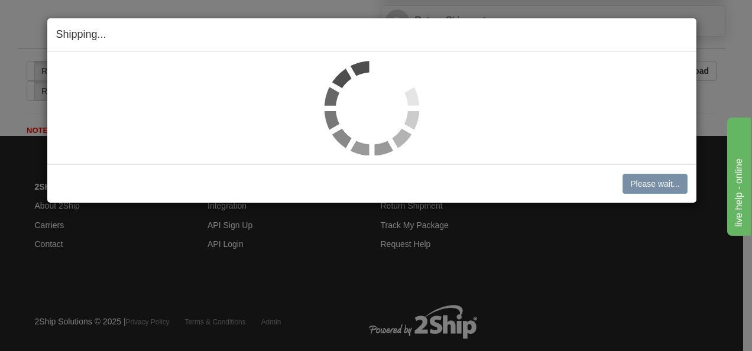
scroll to position [669, 0]
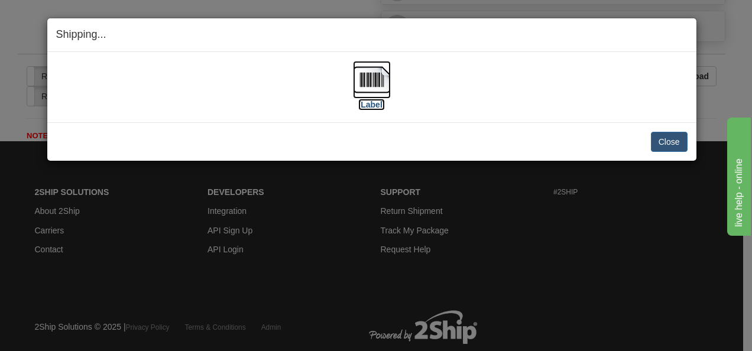
click at [372, 87] on img at bounding box center [372, 80] width 38 height 38
